Goal: Navigation & Orientation: Find specific page/section

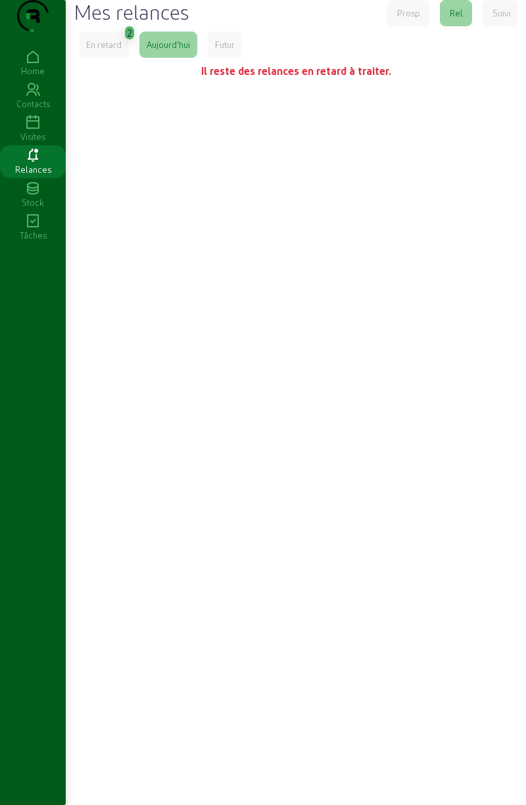
click at [41, 143] on div "Visites" at bounding box center [33, 137] width 66 height 12
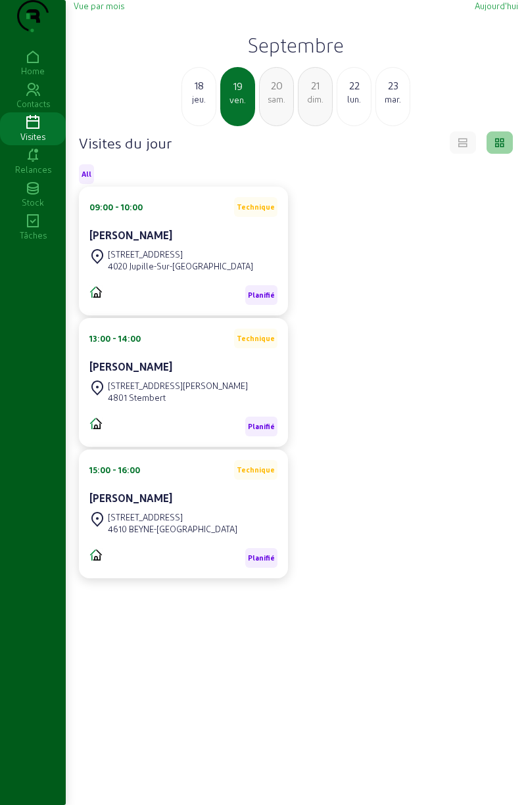
click at [101, 11] on span "Vue par mois" at bounding box center [99, 6] width 51 height 10
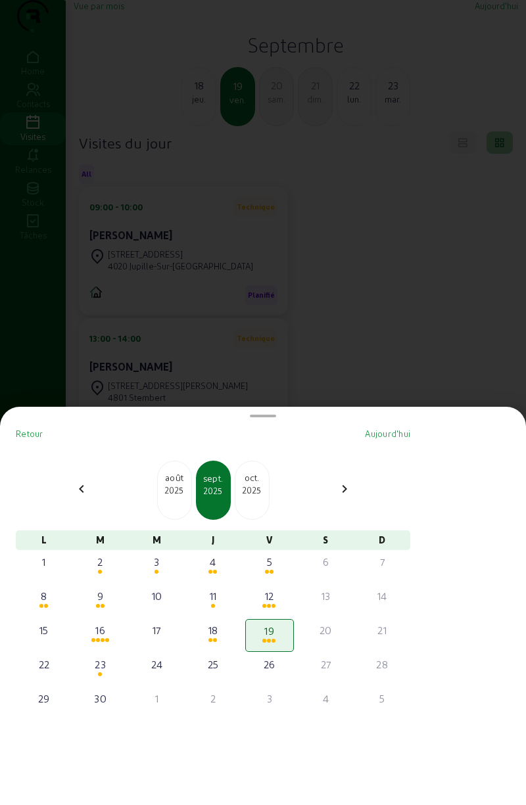
click at [84, 491] on mat-icon "chevron_left" at bounding box center [82, 489] width 16 height 16
click at [76, 481] on div "chevron_left" at bounding box center [82, 490] width 32 height 19
click at [80, 484] on mat-icon "chevron_left" at bounding box center [82, 489] width 16 height 16
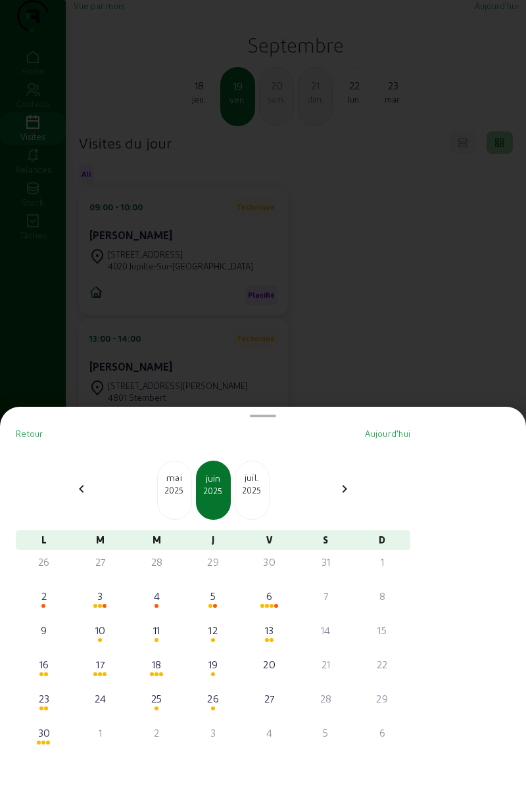
click at [84, 494] on mat-icon "chevron_left" at bounding box center [82, 489] width 16 height 16
click at [87, 490] on mat-icon "chevron_left" at bounding box center [82, 489] width 16 height 16
click at [273, 674] on span at bounding box center [271, 674] width 4 height 4
